Goal: Information Seeking & Learning: Check status

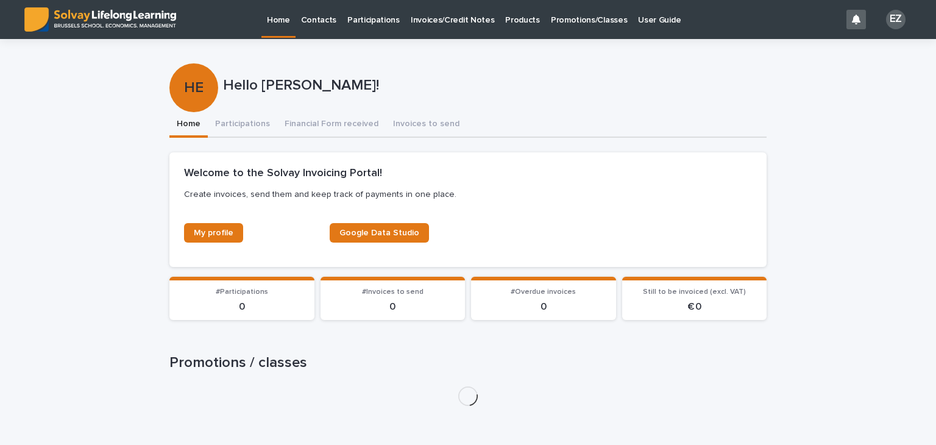
click at [569, 7] on p "Promotions/Classes" at bounding box center [589, 13] width 76 height 26
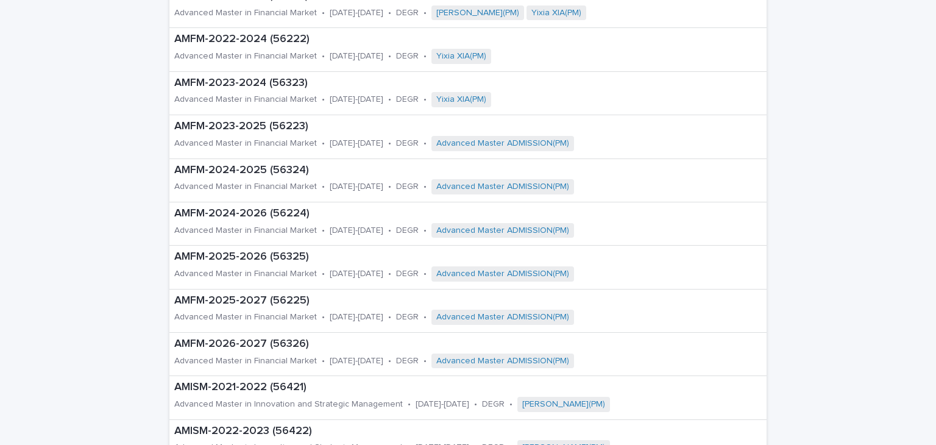
scroll to position [358, 0]
click at [246, 260] on p "AMFM-2025-2026 (56325)" at bounding box center [442, 258] width 537 height 13
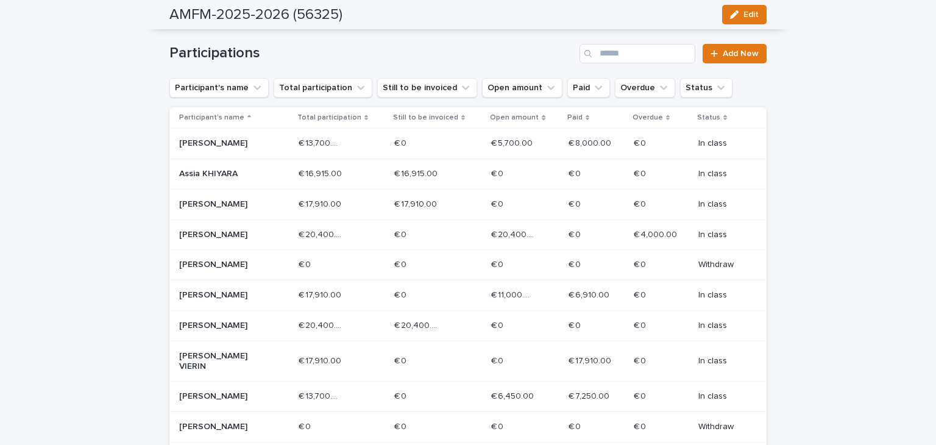
scroll to position [653, 0]
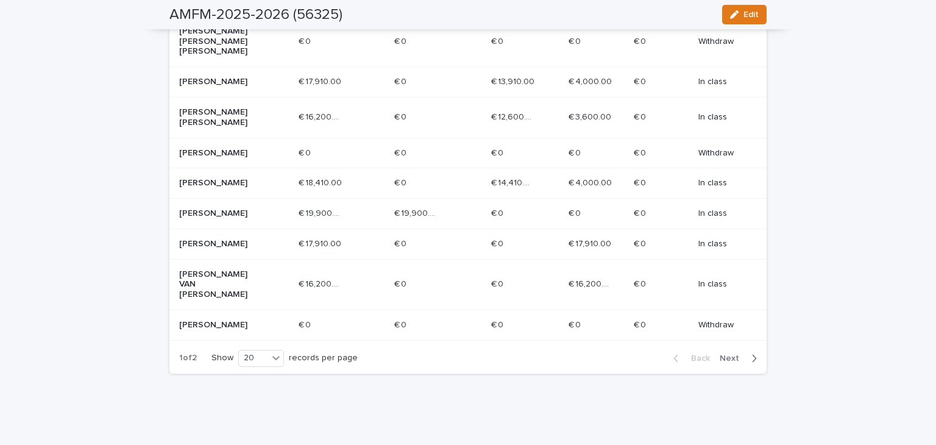
click at [736, 354] on span "Next" at bounding box center [733, 358] width 27 height 9
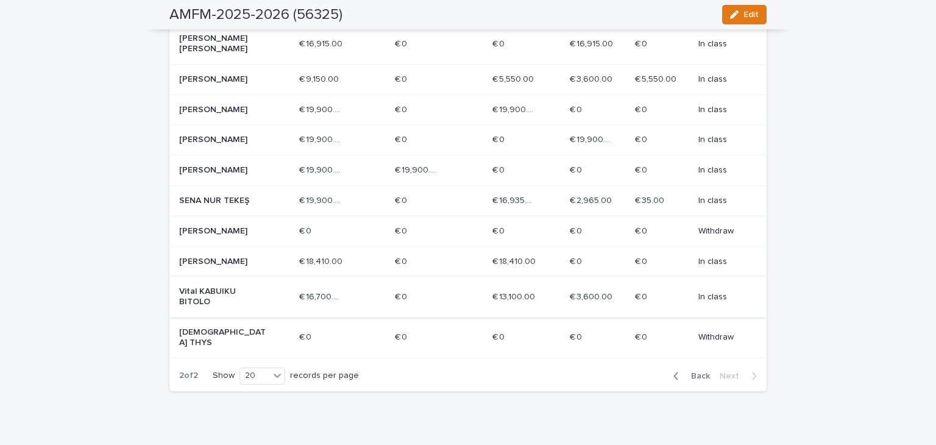
scroll to position [300, 0]
click at [695, 382] on span "Back" at bounding box center [697, 377] width 26 height 9
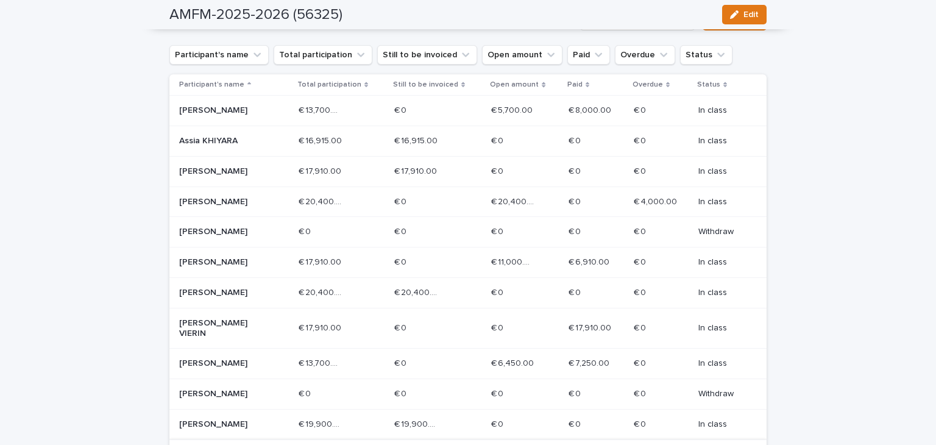
scroll to position [168, 0]
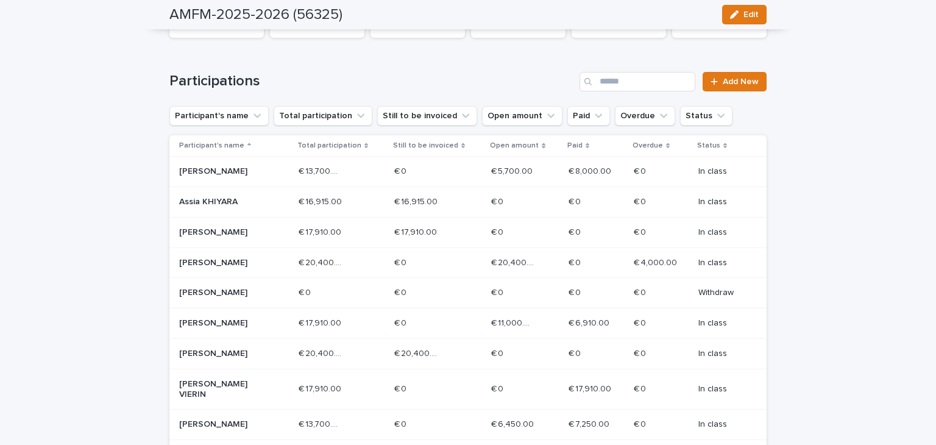
click at [238, 324] on p "[PERSON_NAME]" at bounding box center [222, 323] width 87 height 10
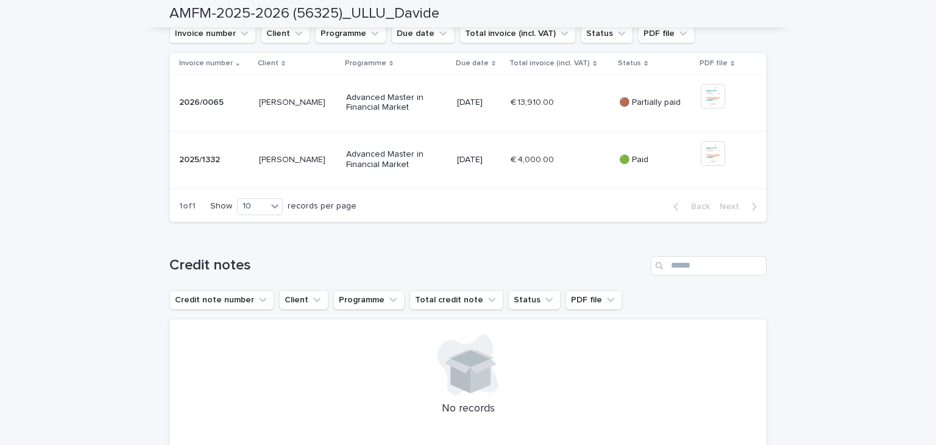
scroll to position [460, 0]
click at [618, 131] on td "🟤 Partially paid" at bounding box center [655, 102] width 82 height 57
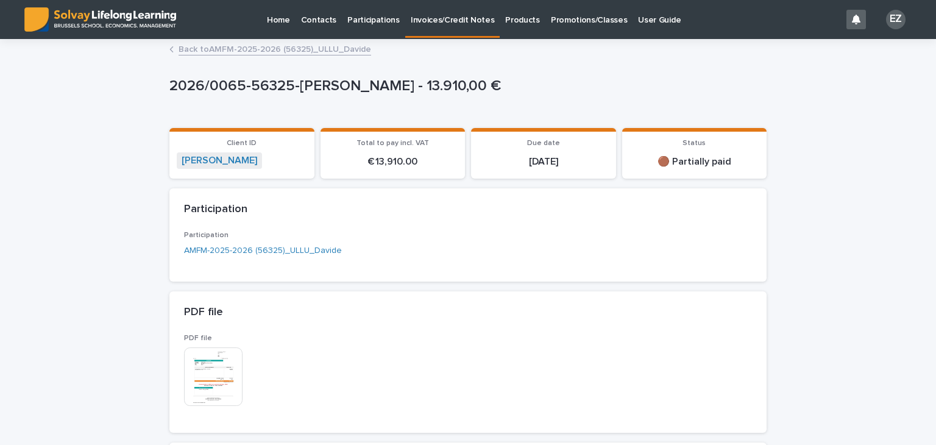
click at [290, 51] on link "Back to AMFM-2025-2026 (56325)_ULLU_Davide" at bounding box center [275, 48] width 193 height 14
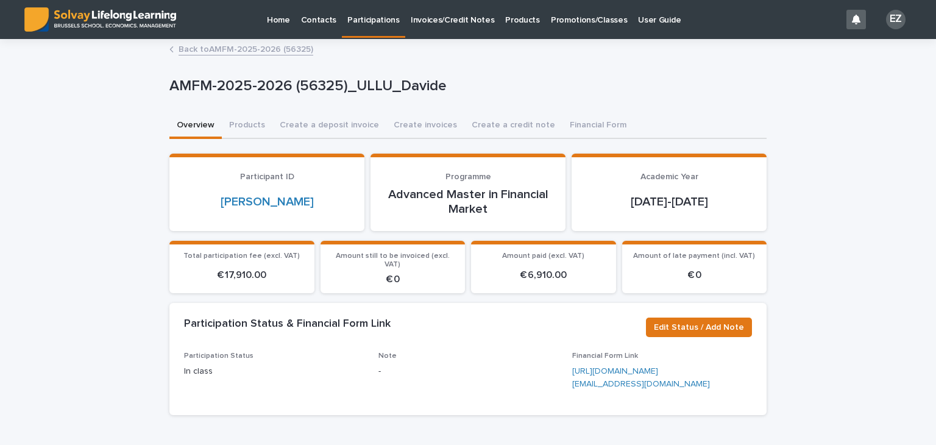
click at [274, 50] on link "Back to AMFM-2025-2026 (56325)" at bounding box center [246, 48] width 135 height 14
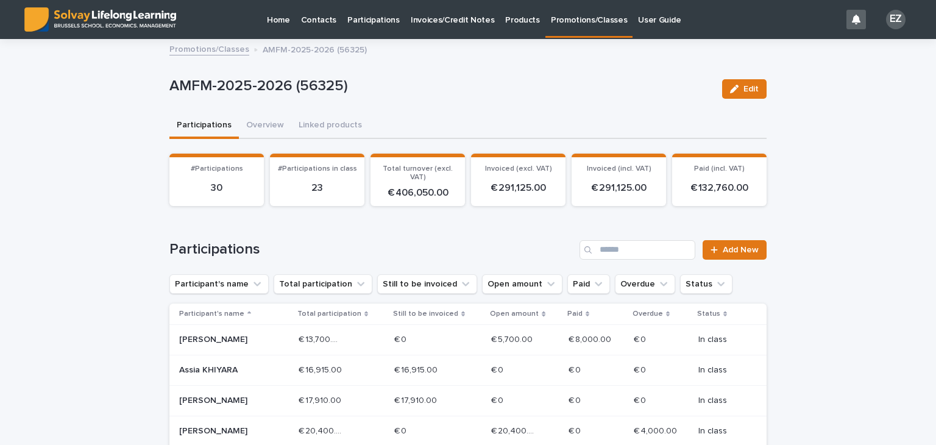
click at [183, 54] on link "Promotions/Classes" at bounding box center [209, 48] width 80 height 14
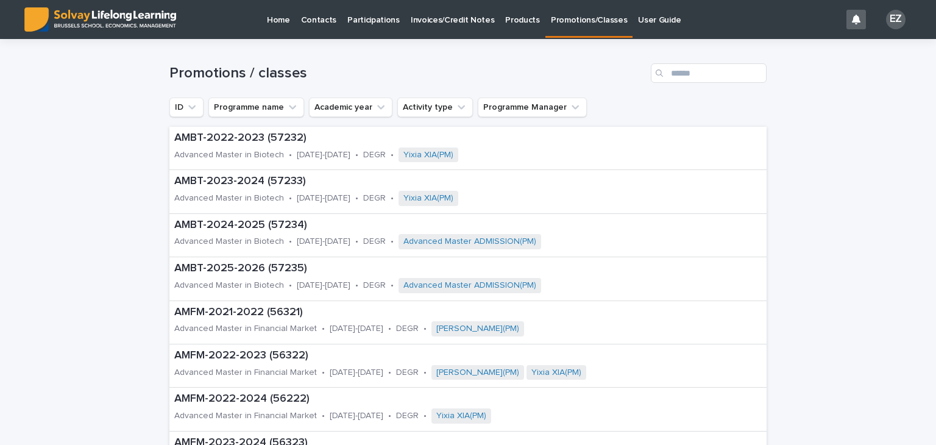
scroll to position [685, 0]
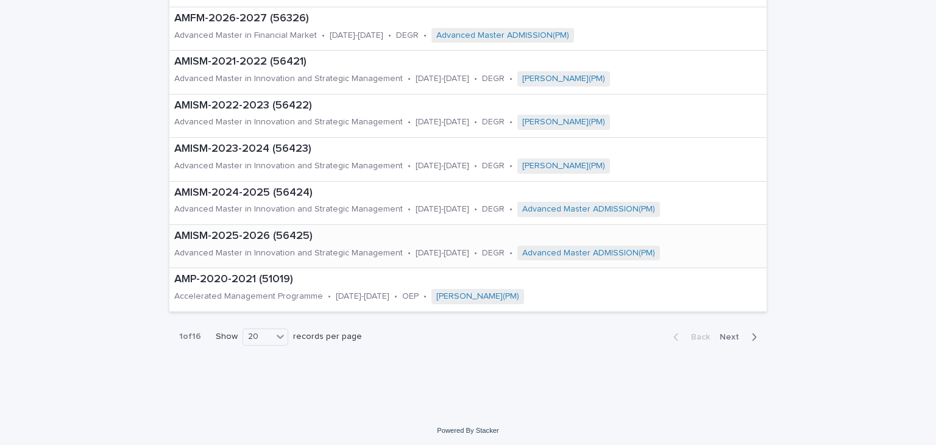
click at [271, 238] on p "AMISM-2025-2026 (56425)" at bounding box center [468, 236] width 588 height 13
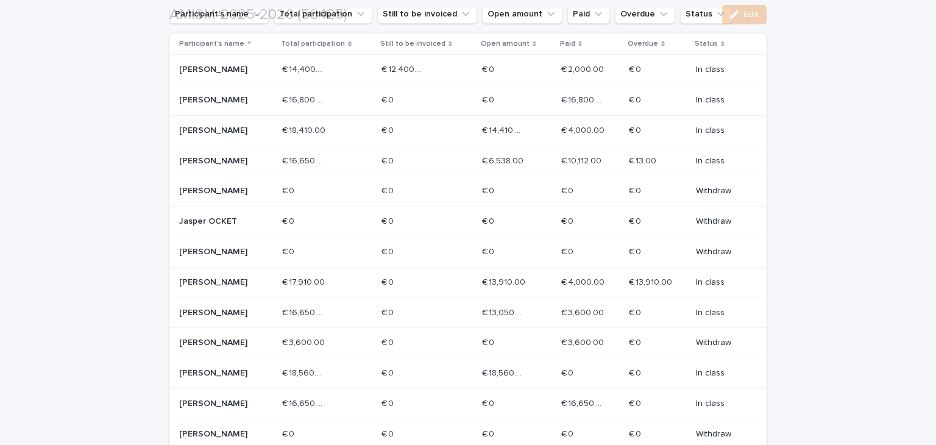
scroll to position [268, 0]
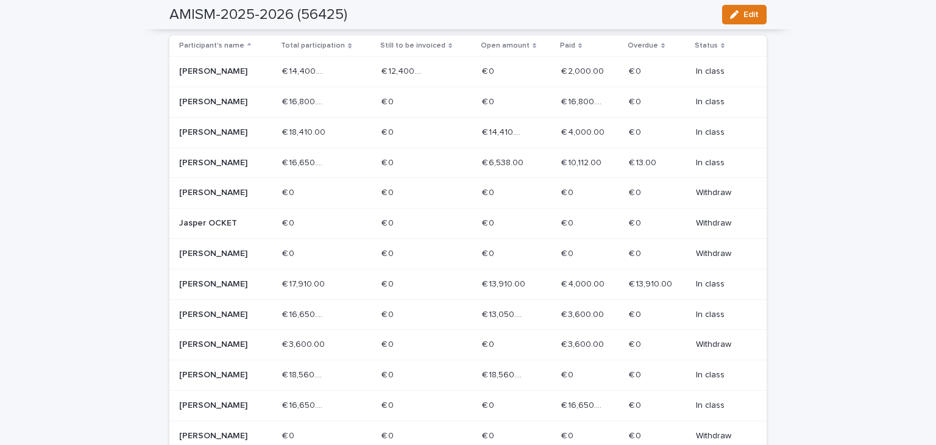
click at [207, 158] on p "[PERSON_NAME]" at bounding box center [222, 163] width 87 height 10
